Goal: Obtain resource: Obtain resource

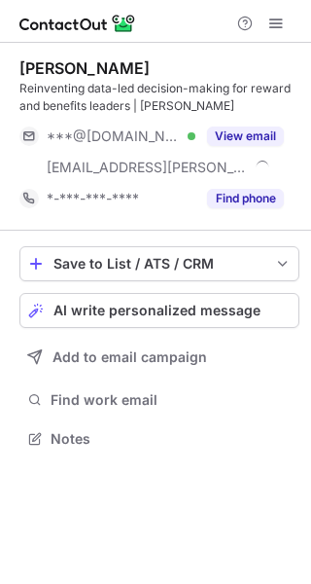
scroll to position [425, 311]
click at [255, 131] on button "View email" at bounding box center [245, 135] width 77 height 19
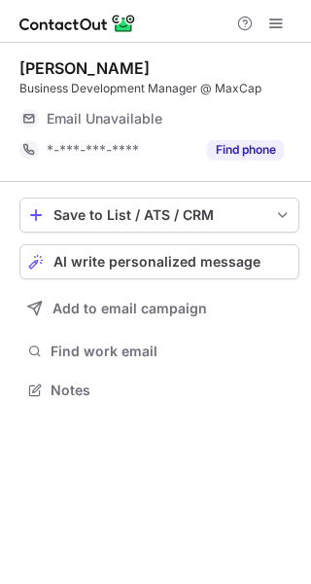
scroll to position [376, 311]
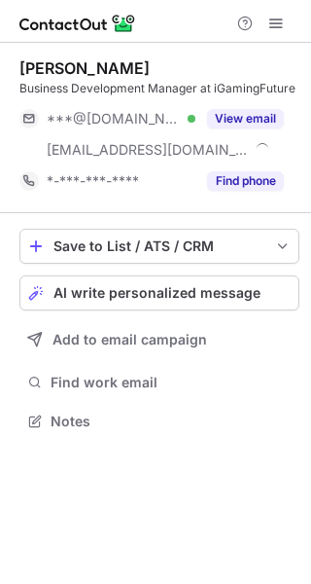
scroll to position [408, 311]
click at [252, 112] on button "View email" at bounding box center [245, 118] width 77 height 19
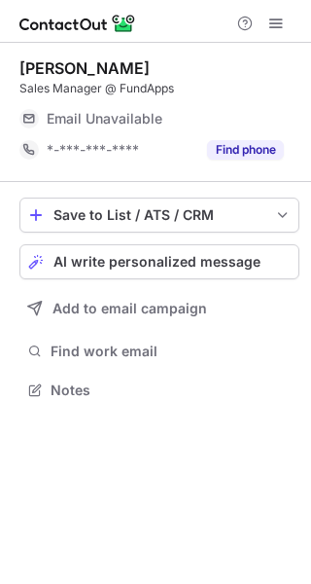
scroll to position [376, 311]
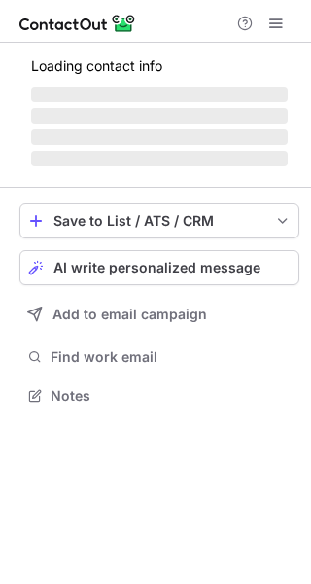
scroll to position [376, 311]
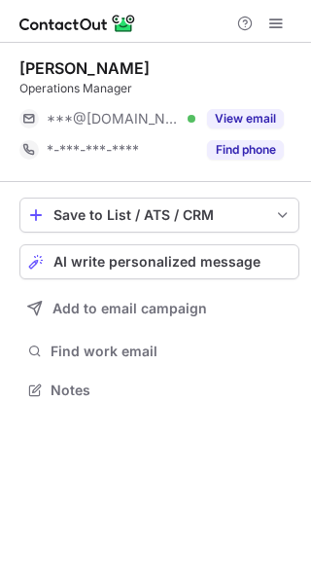
scroll to position [376, 311]
click at [246, 118] on button "View email" at bounding box center [245, 118] width 77 height 19
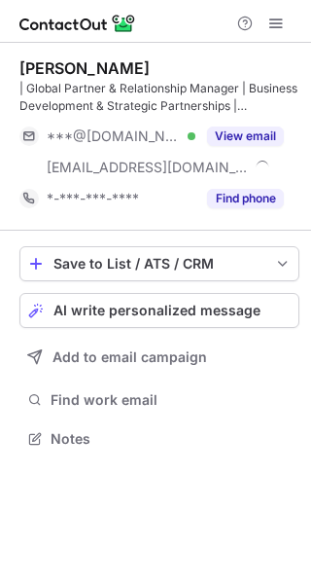
scroll to position [425, 311]
click at [273, 128] on button "View email" at bounding box center [245, 135] width 77 height 19
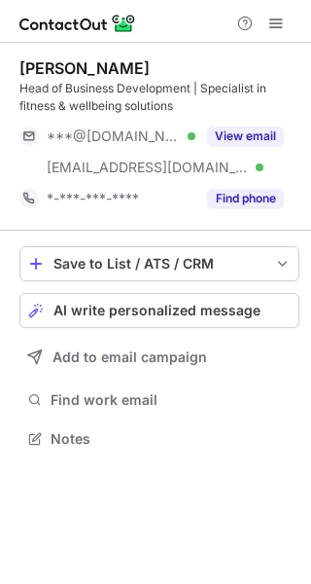
scroll to position [425, 311]
click at [239, 137] on button "View email" at bounding box center [245, 135] width 77 height 19
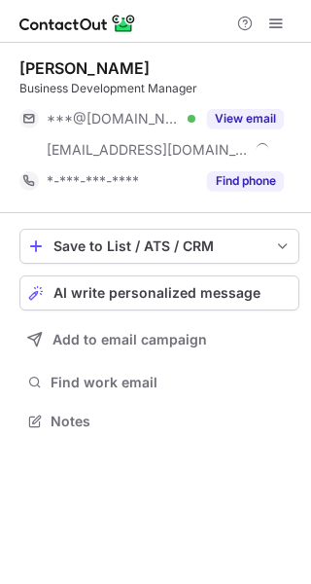
scroll to position [408, 311]
click at [244, 112] on button "View email" at bounding box center [245, 118] width 77 height 19
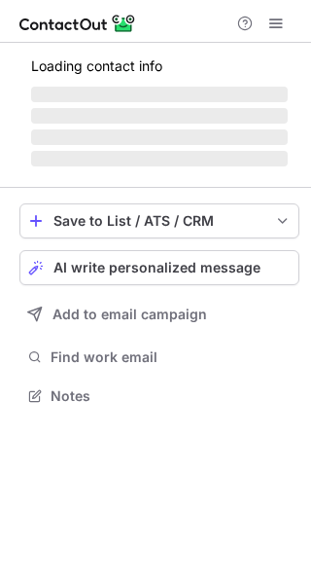
scroll to position [408, 311]
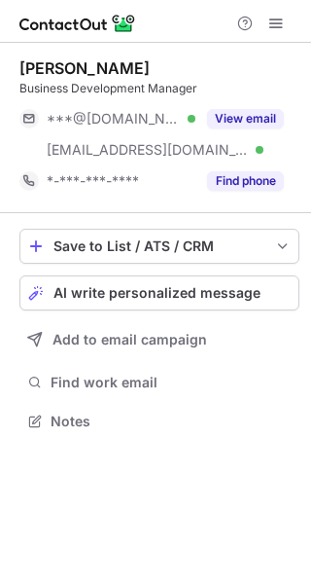
click at [284, 19] on button at bounding box center [276, 23] width 23 height 23
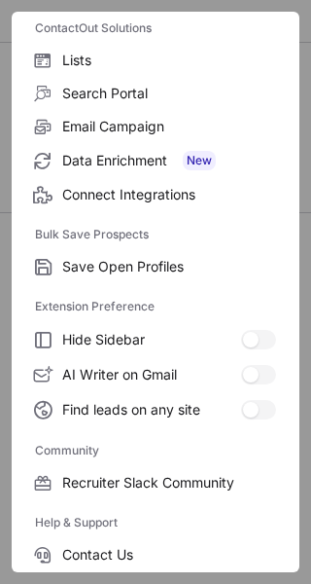
scroll to position [299, 0]
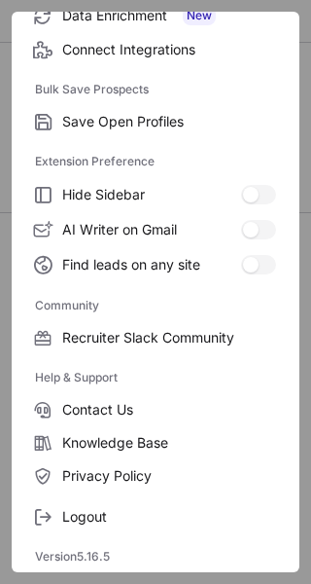
click at [81, 516] on span "Logout" at bounding box center [169, 517] width 214 height 18
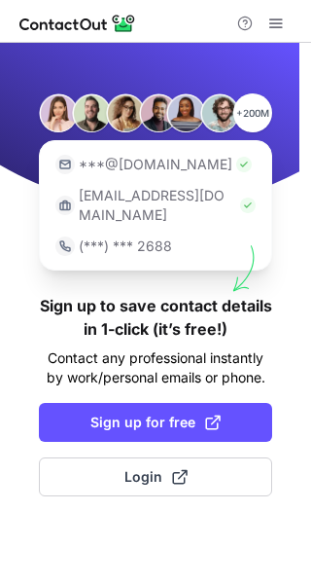
click at [176, 412] on span "Sign up for free" at bounding box center [155, 421] width 130 height 19
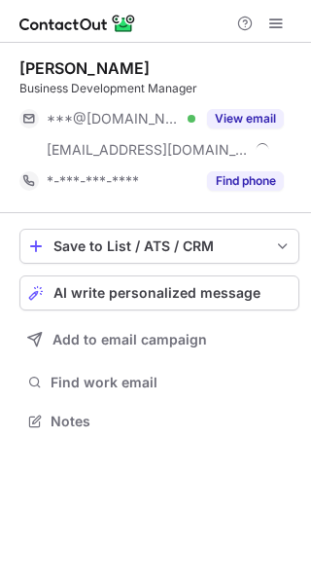
scroll to position [408, 311]
click at [259, 118] on button "View email" at bounding box center [245, 118] width 77 height 19
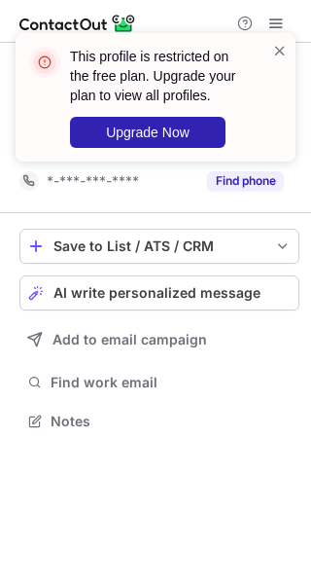
click at [280, 51] on span at bounding box center [280, 50] width 16 height 19
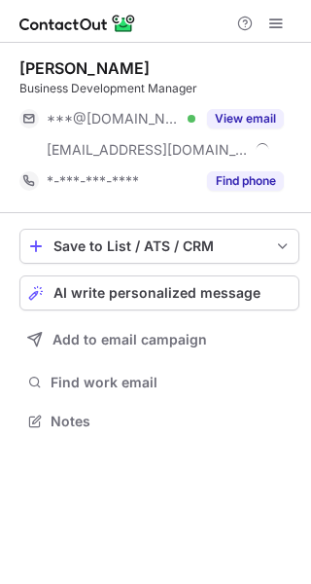
scroll to position [408, 311]
click at [277, 16] on span at bounding box center [276, 24] width 16 height 16
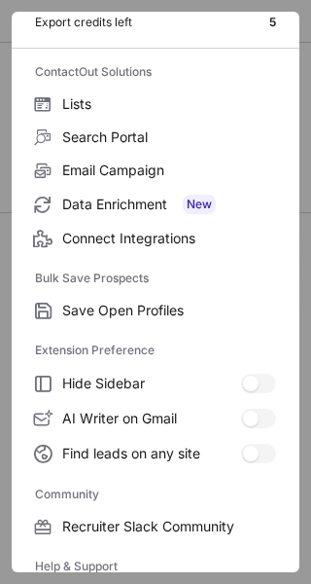
scroll to position [299, 0]
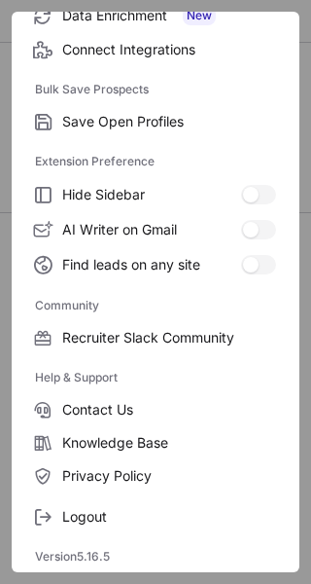
click at [86, 508] on span "Logout" at bounding box center [169, 517] width 214 height 18
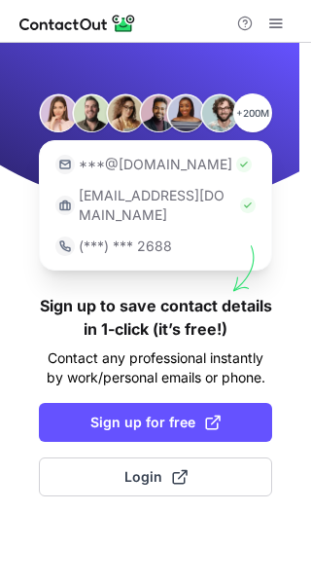
click at [141, 412] on span "Sign up for free" at bounding box center [155, 421] width 130 height 19
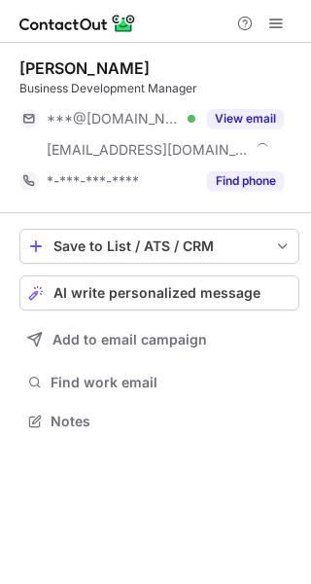
scroll to position [408, 311]
click at [276, 28] on span at bounding box center [276, 24] width 16 height 16
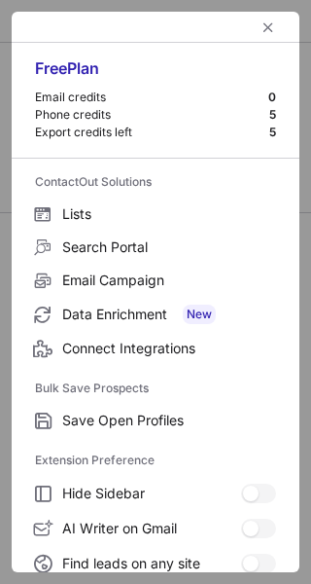
scroll to position [299, 0]
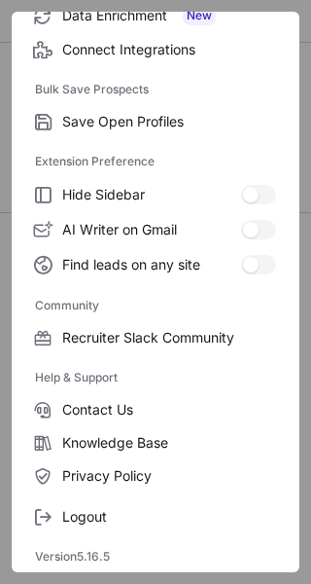
click at [96, 519] on span "Logout" at bounding box center [169, 517] width 214 height 18
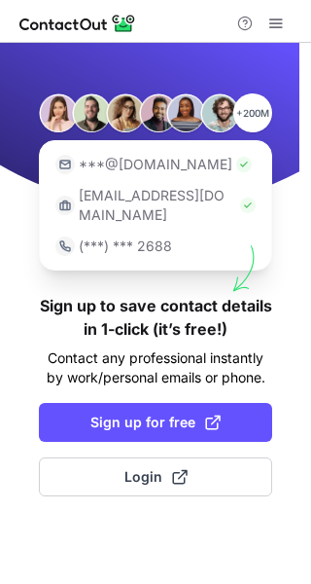
click at [144, 467] on span "Login" at bounding box center [155, 476] width 63 height 19
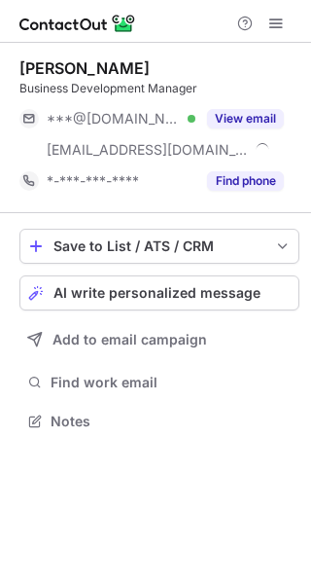
scroll to position [408, 311]
click at [231, 118] on button "View email" at bounding box center [245, 118] width 77 height 19
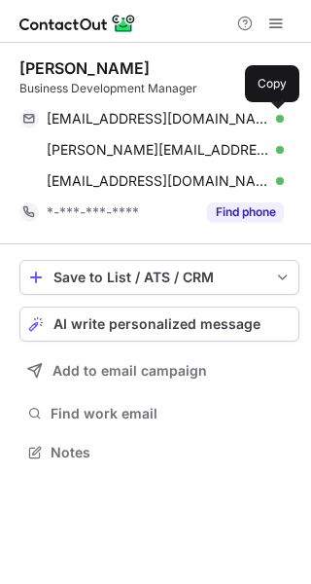
click at [273, 124] on span at bounding box center [274, 119] width 16 height 16
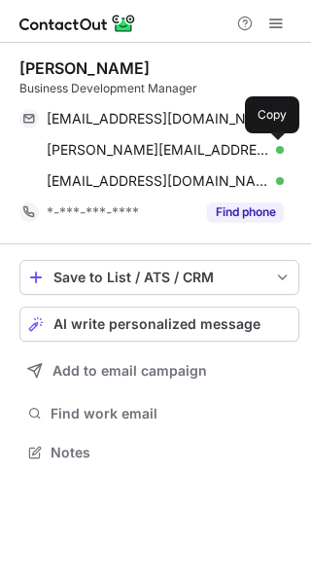
click at [276, 150] on span at bounding box center [274, 150] width 16 height 16
click at [276, 178] on span at bounding box center [274, 181] width 16 height 16
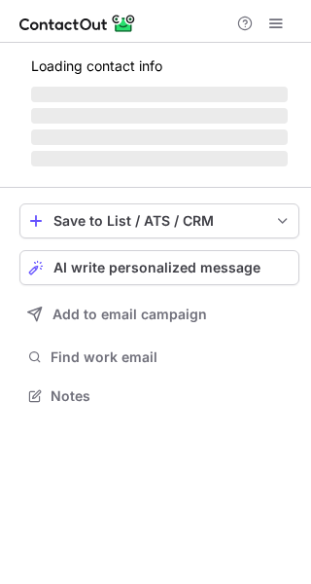
scroll to position [376, 311]
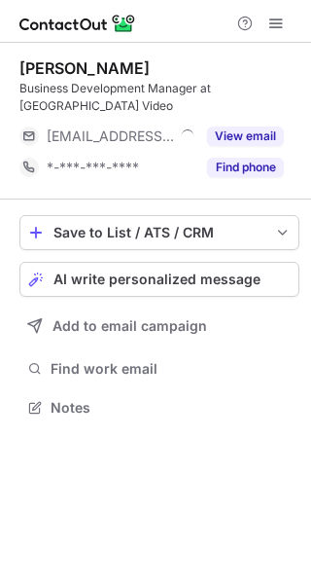
scroll to position [394, 311]
click at [257, 129] on button "View email" at bounding box center [245, 135] width 77 height 19
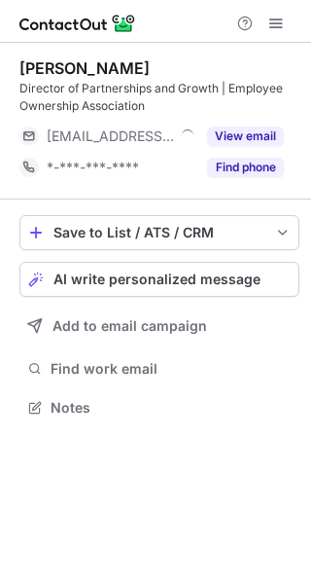
scroll to position [394, 311]
click at [249, 128] on button "View email" at bounding box center [245, 135] width 77 height 19
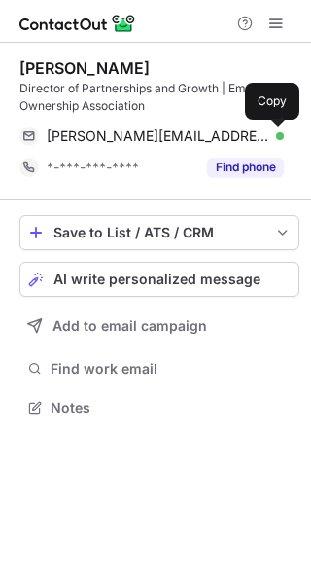
click at [274, 132] on span at bounding box center [274, 136] width 16 height 16
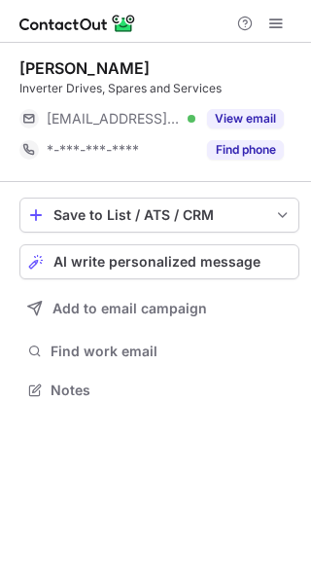
scroll to position [376, 311]
click at [255, 114] on button "View email" at bounding box center [245, 118] width 77 height 19
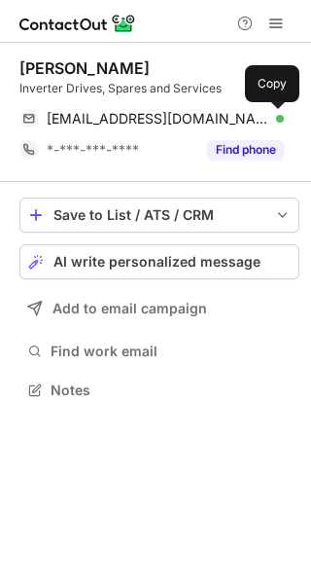
click at [273, 116] on span at bounding box center [274, 119] width 16 height 16
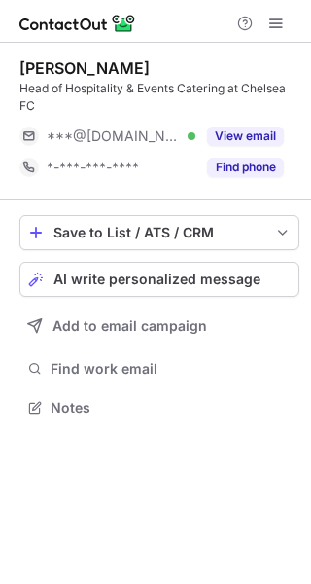
scroll to position [394, 311]
click at [263, 133] on button "View email" at bounding box center [245, 135] width 77 height 19
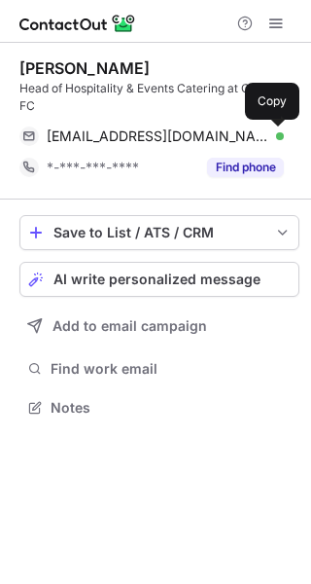
click at [272, 136] on span at bounding box center [274, 136] width 16 height 16
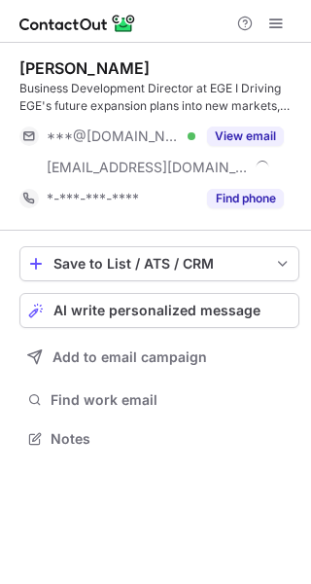
scroll to position [425, 311]
click at [243, 130] on button "View email" at bounding box center [245, 135] width 77 height 19
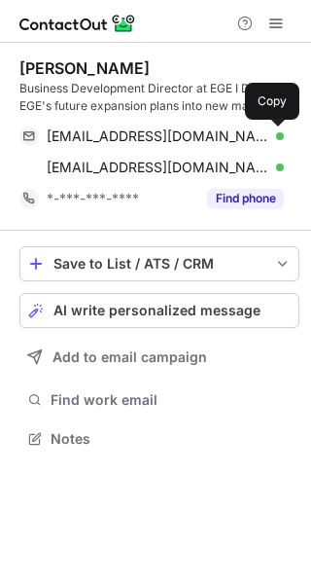
click at [275, 134] on span at bounding box center [274, 136] width 16 height 16
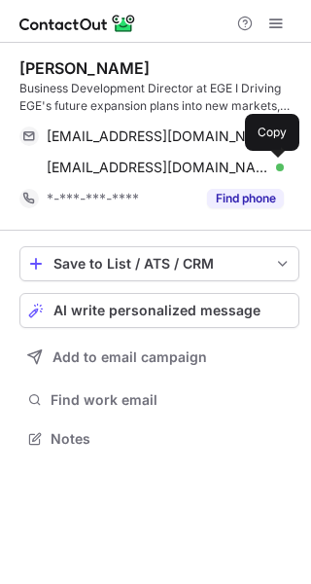
click at [270, 168] on span at bounding box center [274, 167] width 16 height 16
